Goal: Find specific page/section: Find specific page/section

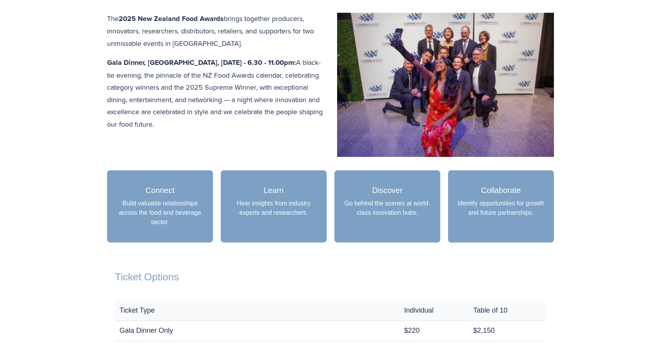
scroll to position [345, 0]
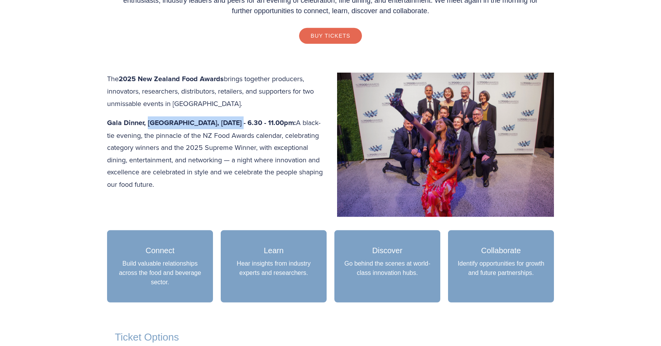
drag, startPoint x: 148, startPoint y: 122, endPoint x: 233, endPoint y: 121, distance: 85.0
click at [233, 121] on strong "Gala Dinner, [GEOGRAPHIC_DATA], [DATE] - 6.30 - 11.00pm:" at bounding box center [201, 123] width 189 height 10
copy strong "Central Energy Trust Arena"
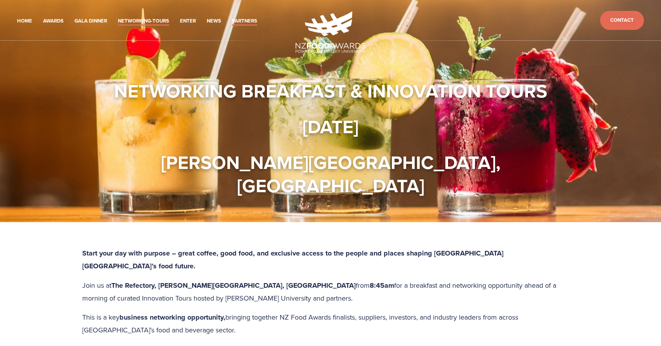
click at [250, 21] on link "Partners" at bounding box center [244, 21] width 25 height 9
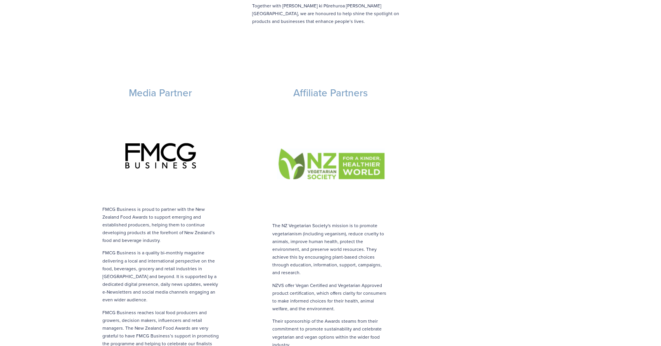
scroll to position [1614, 0]
